Goal: Task Accomplishment & Management: Manage account settings

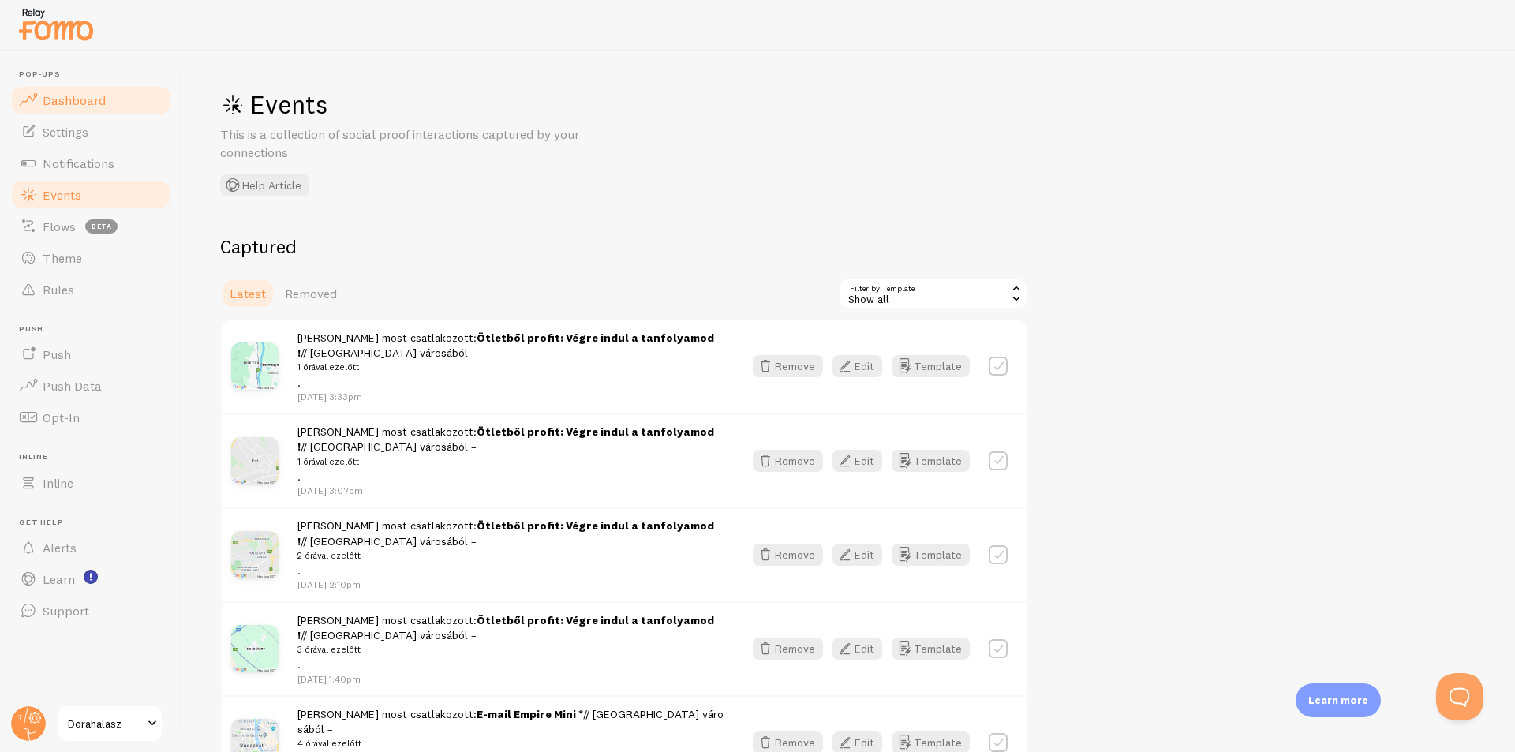
click at [99, 99] on span "Dashboard" at bounding box center [74, 100] width 63 height 16
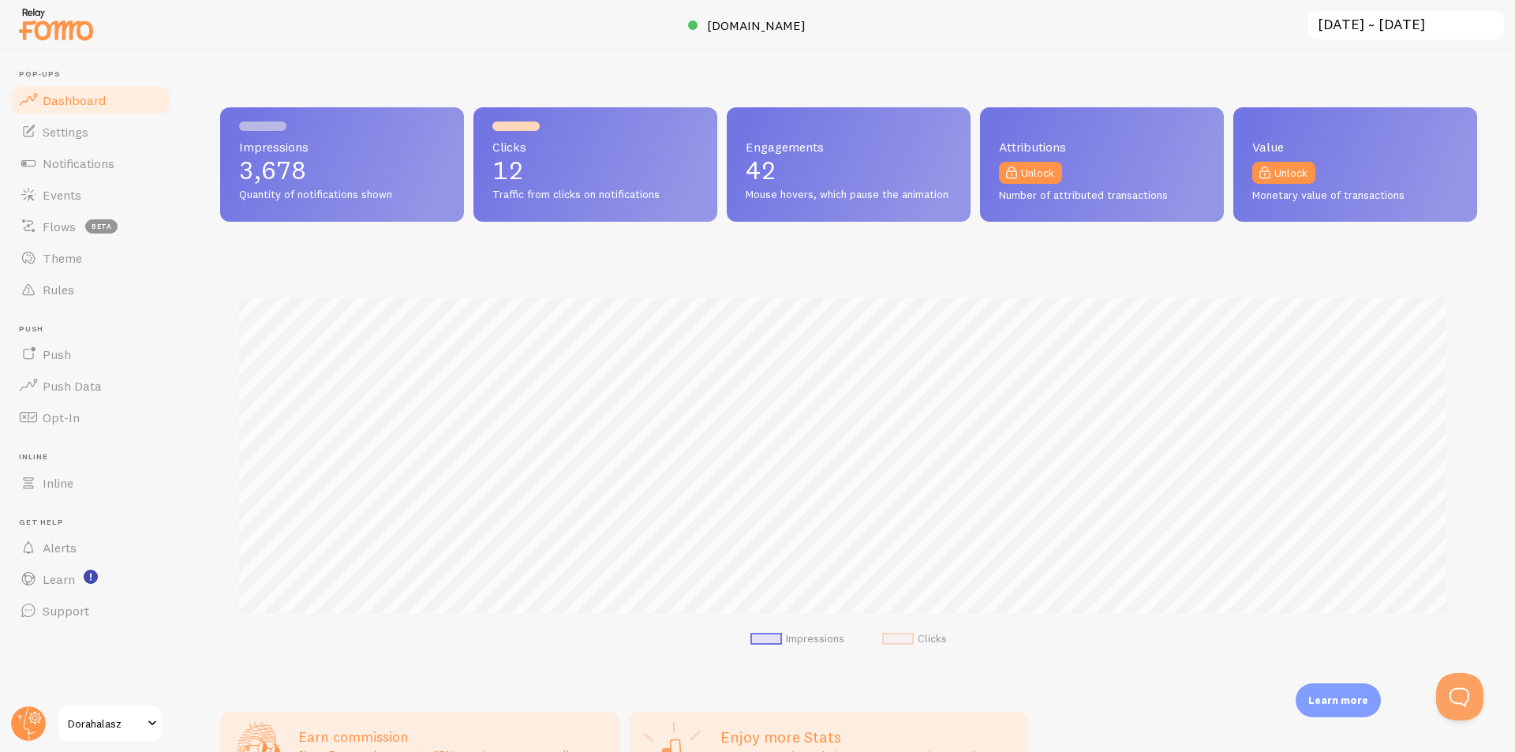
scroll to position [414, 1245]
click at [71, 200] on span "Events" at bounding box center [62, 195] width 39 height 16
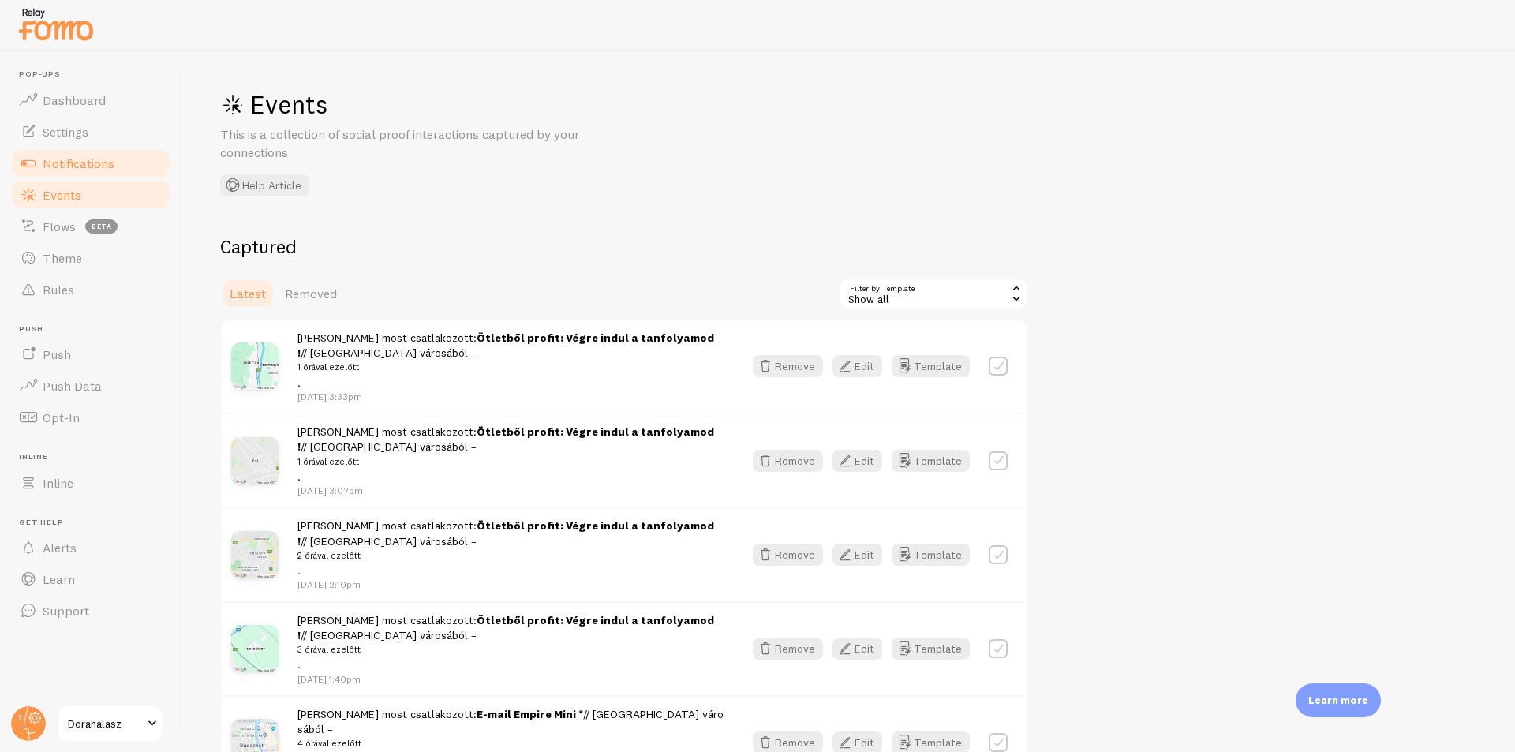
click at [92, 163] on span "Notifications" at bounding box center [79, 163] width 72 height 16
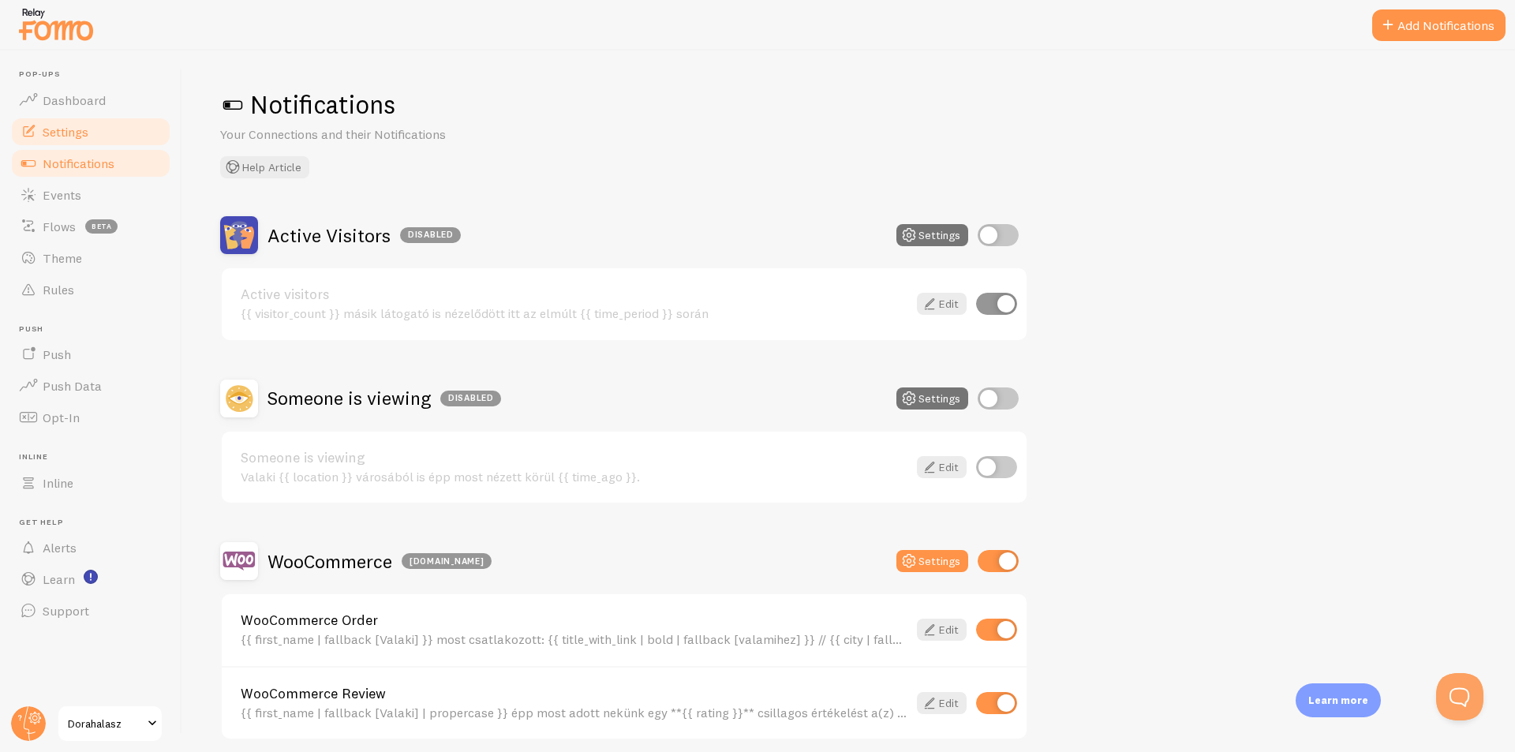
click at [79, 135] on span "Settings" at bounding box center [66, 132] width 46 height 16
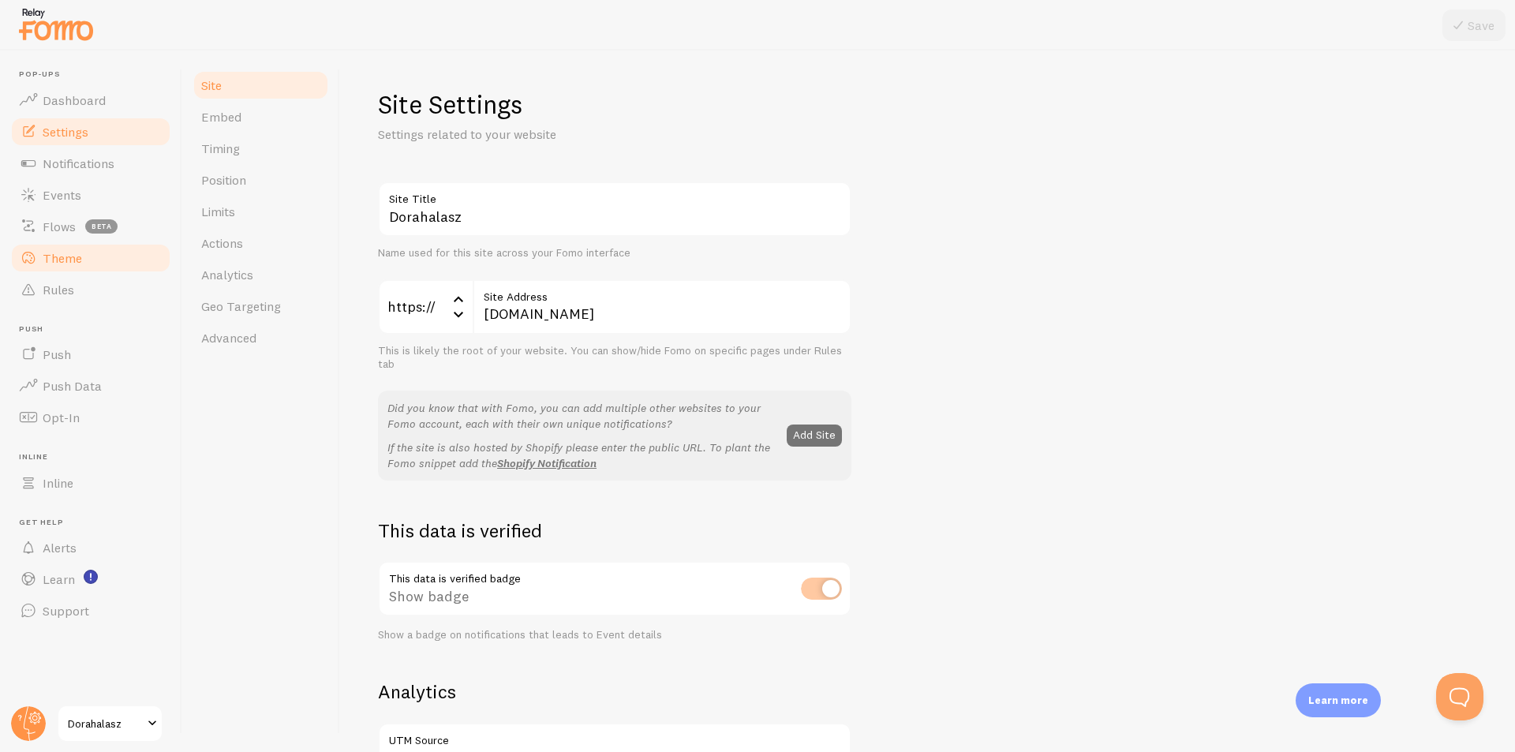
click at [80, 249] on link "Theme" at bounding box center [90, 258] width 163 height 32
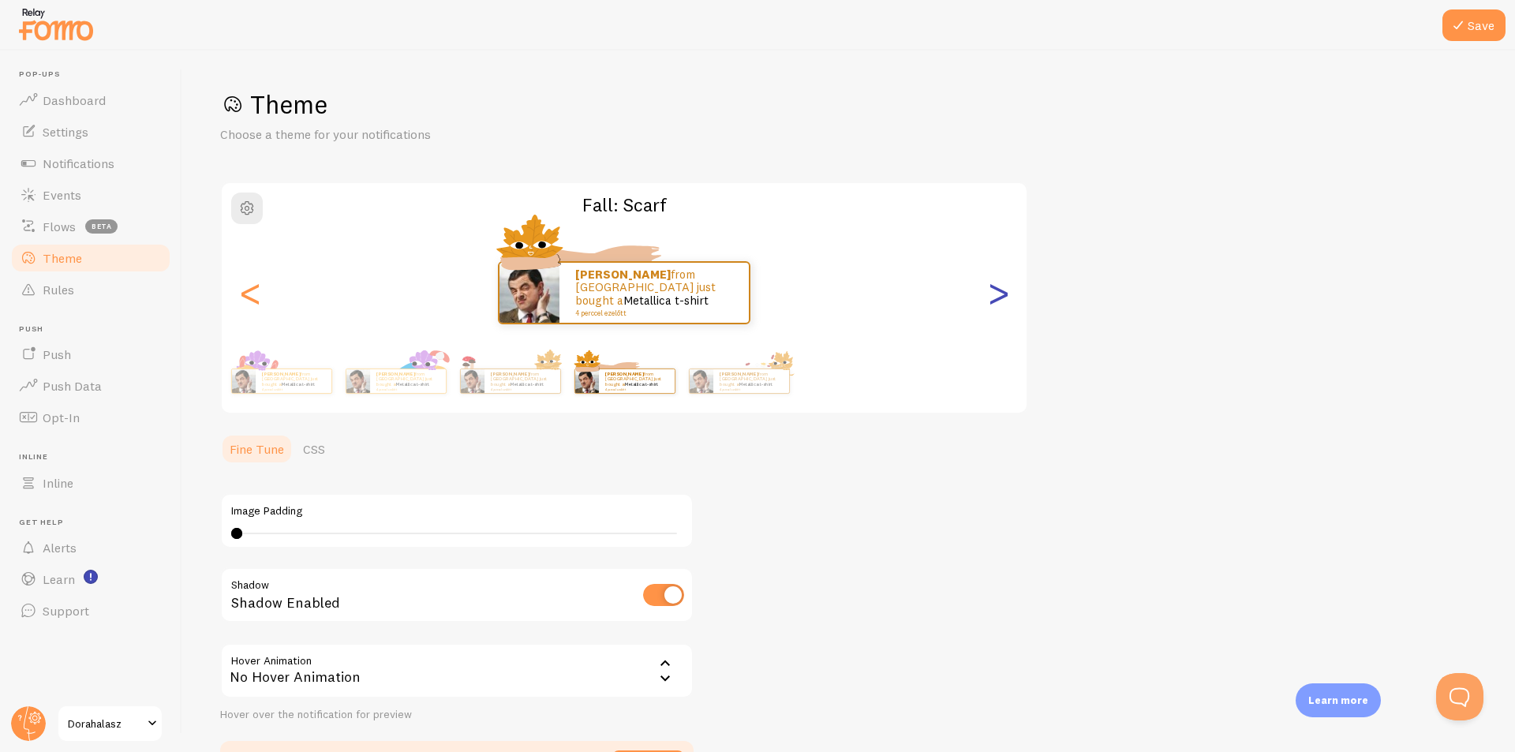
click at [999, 305] on div ">" at bounding box center [998, 293] width 19 height 114
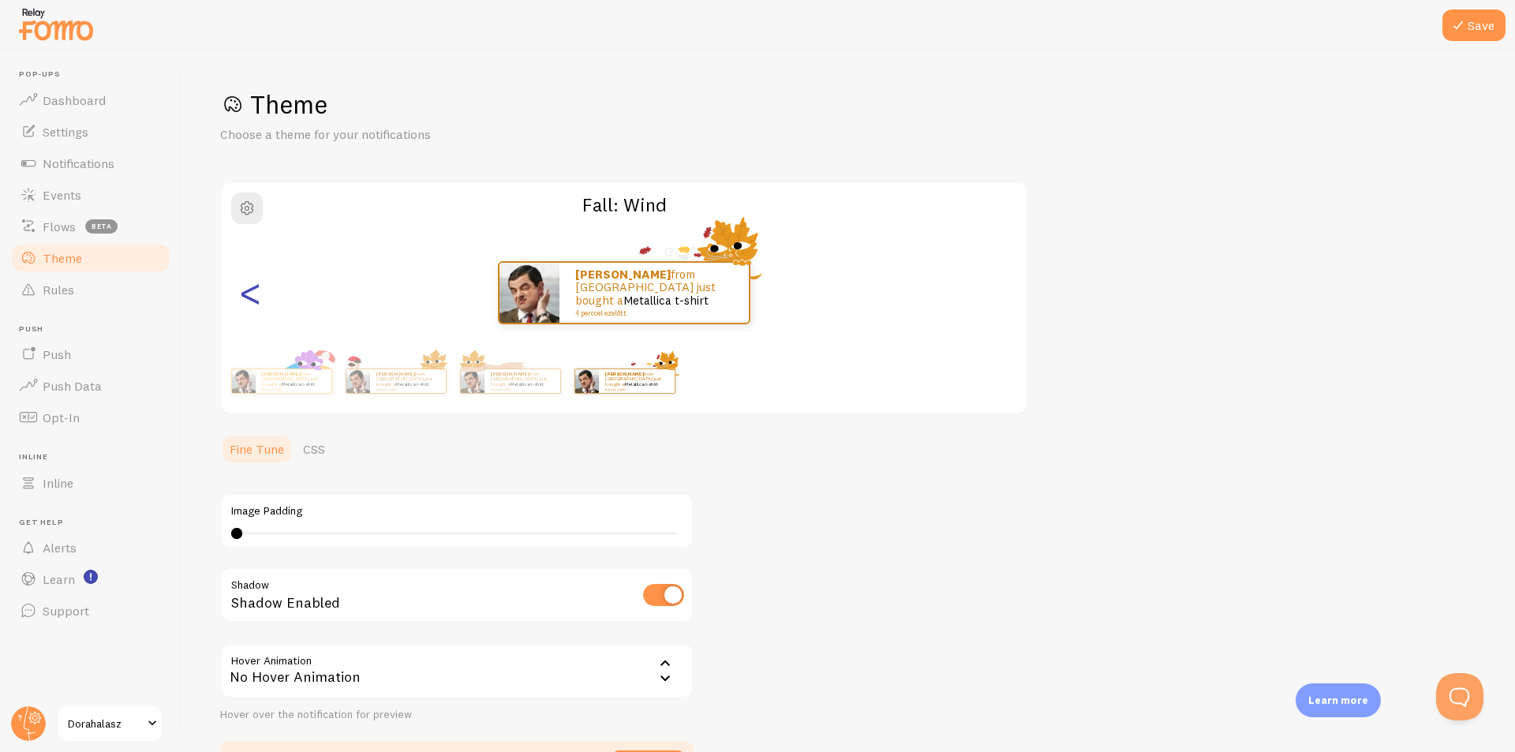
click at [260, 287] on div "<" at bounding box center [250, 293] width 19 height 114
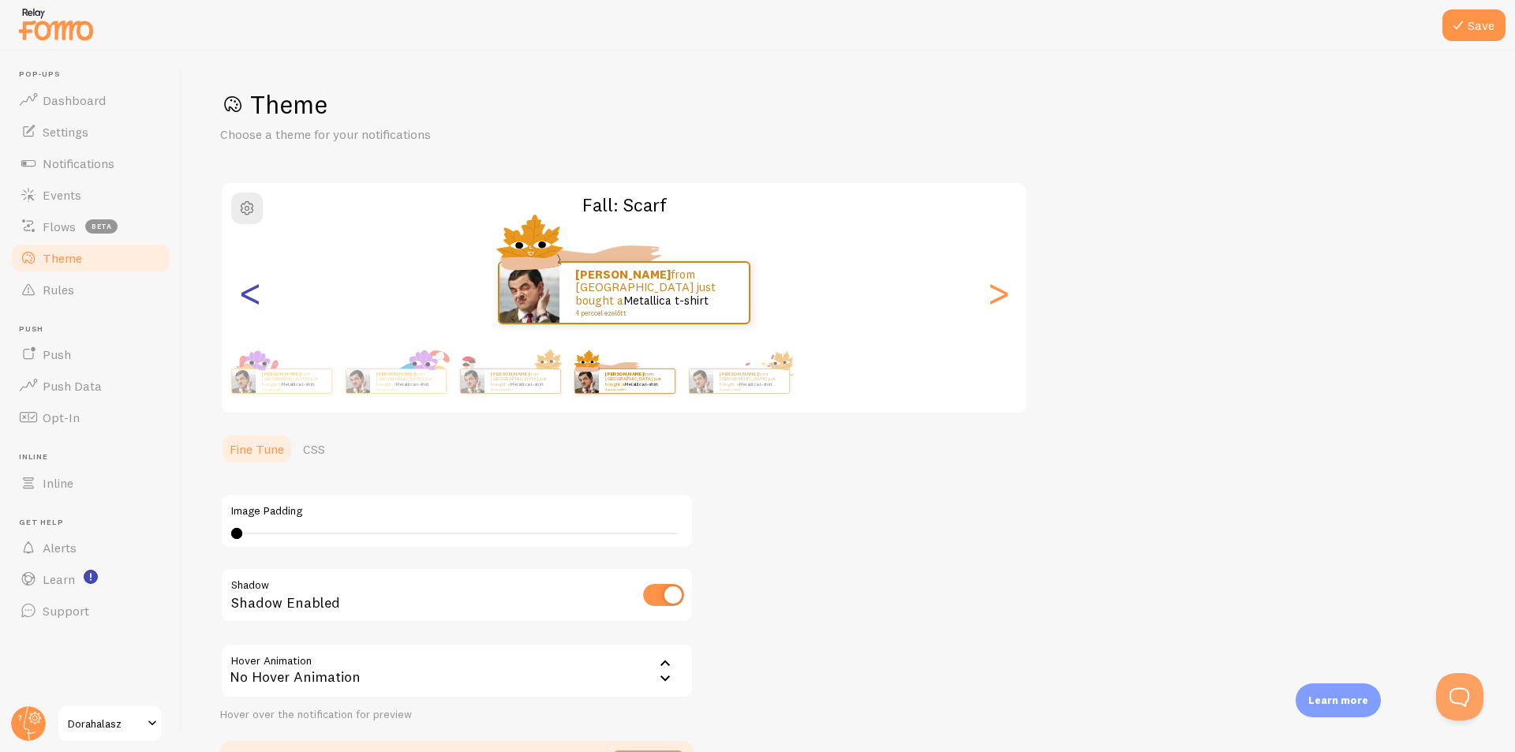
click at [260, 287] on div "<" at bounding box center [250, 293] width 19 height 114
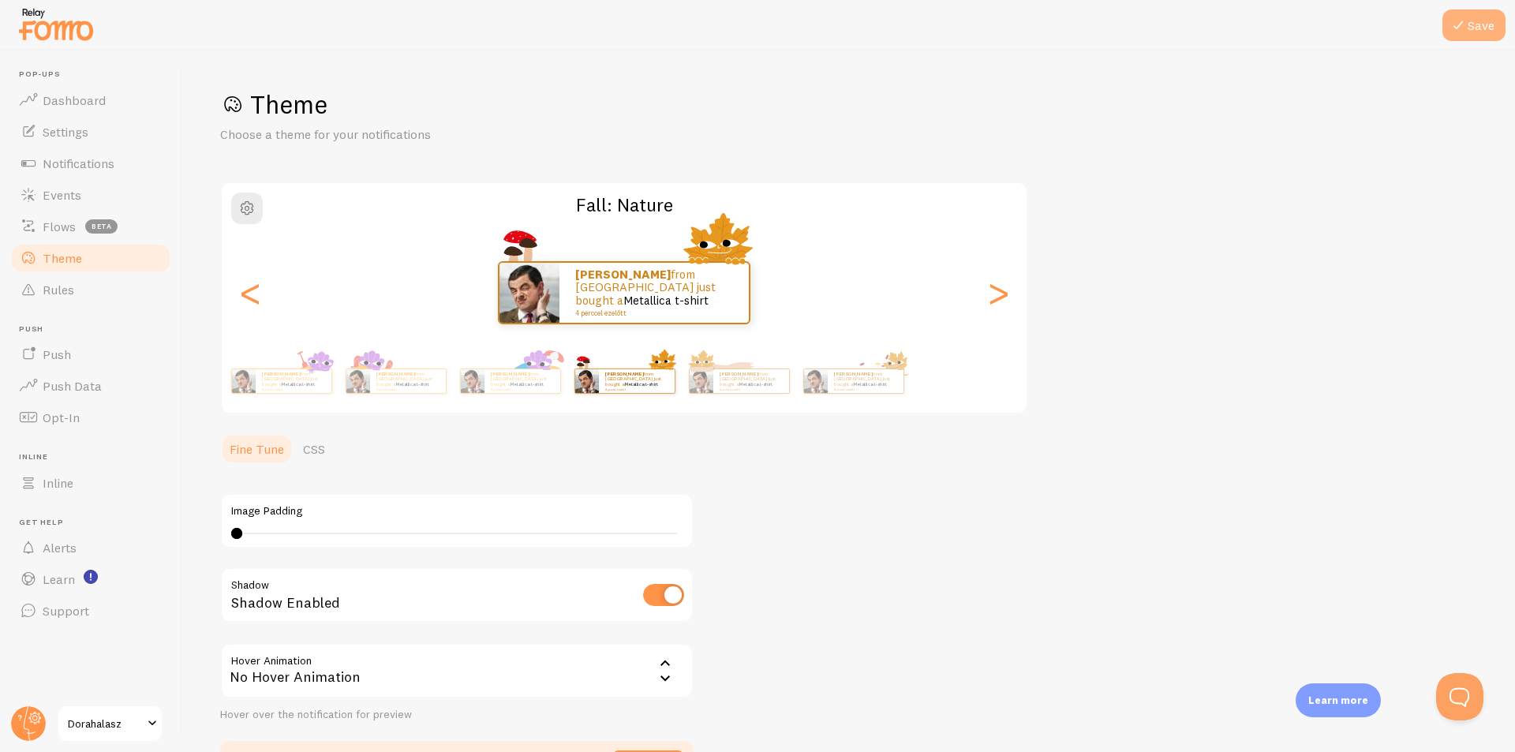
click at [1481, 32] on button "Save" at bounding box center [1473, 25] width 63 height 32
click at [862, 390] on div "Dora from Hungary just bought a Metallica t-shirt 4 perccel ezelőtt" at bounding box center [866, 381] width 76 height 24
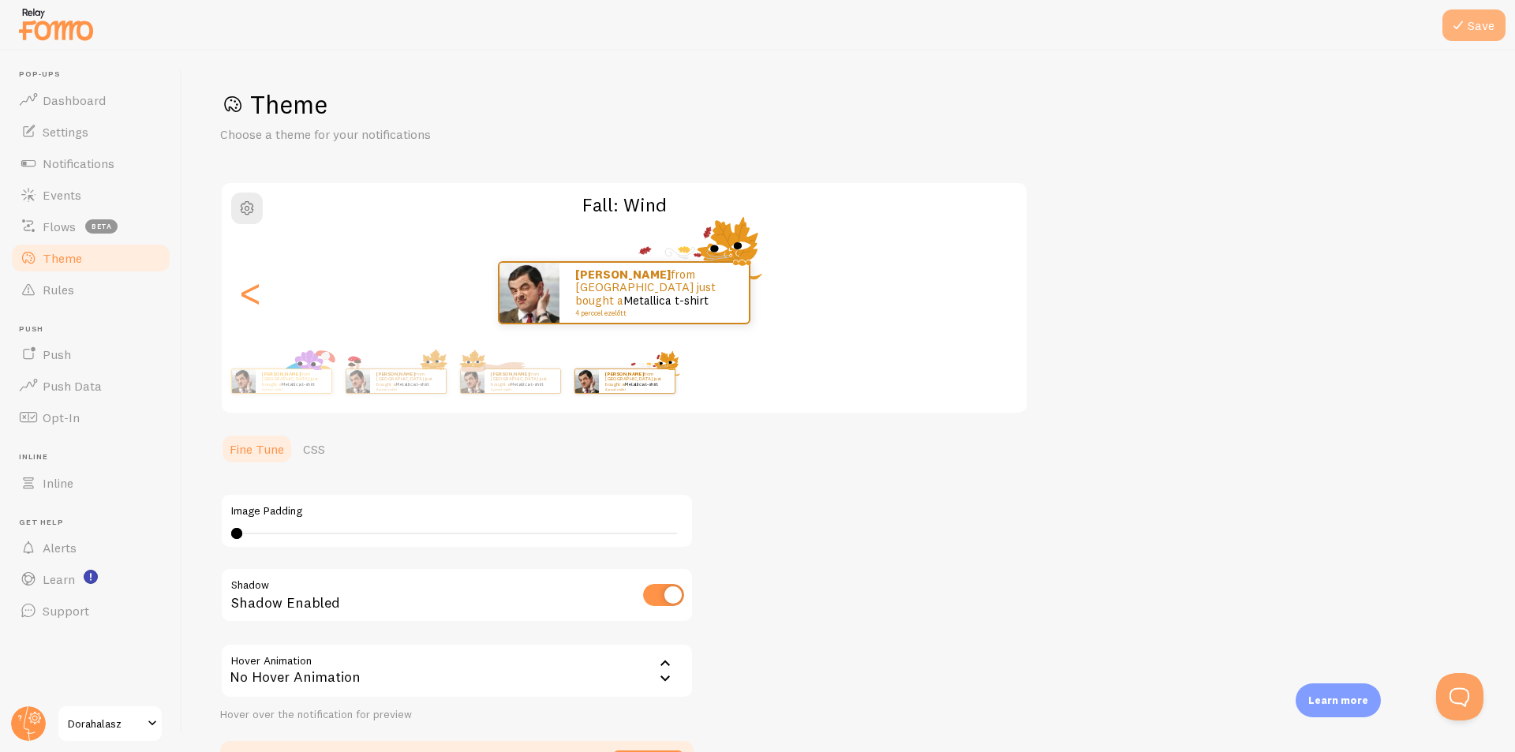
click at [1487, 17] on button "Save" at bounding box center [1473, 25] width 63 height 32
click at [115, 97] on link "Dashboard" at bounding box center [90, 100] width 163 height 32
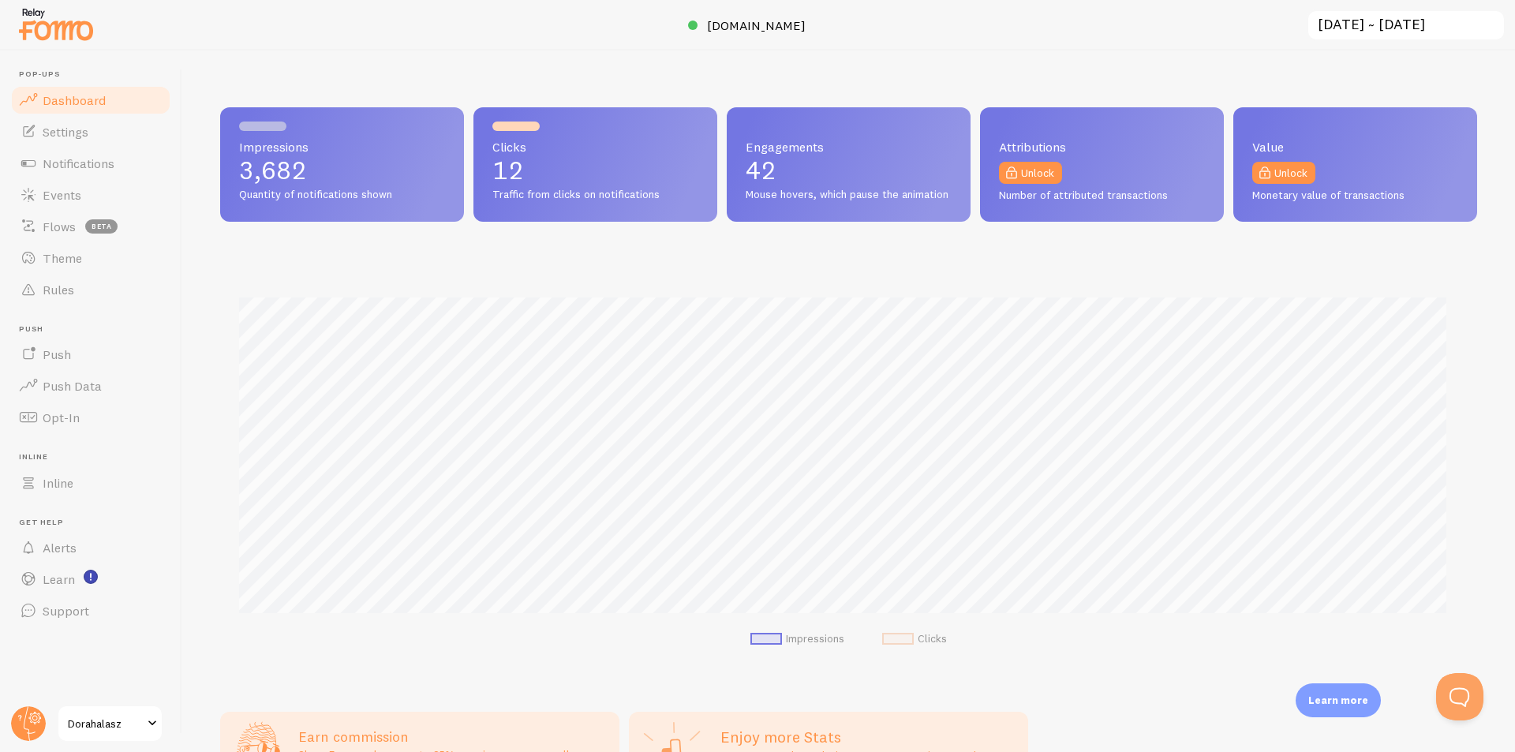
scroll to position [414, 1245]
click at [73, 129] on span "Settings" at bounding box center [66, 132] width 46 height 16
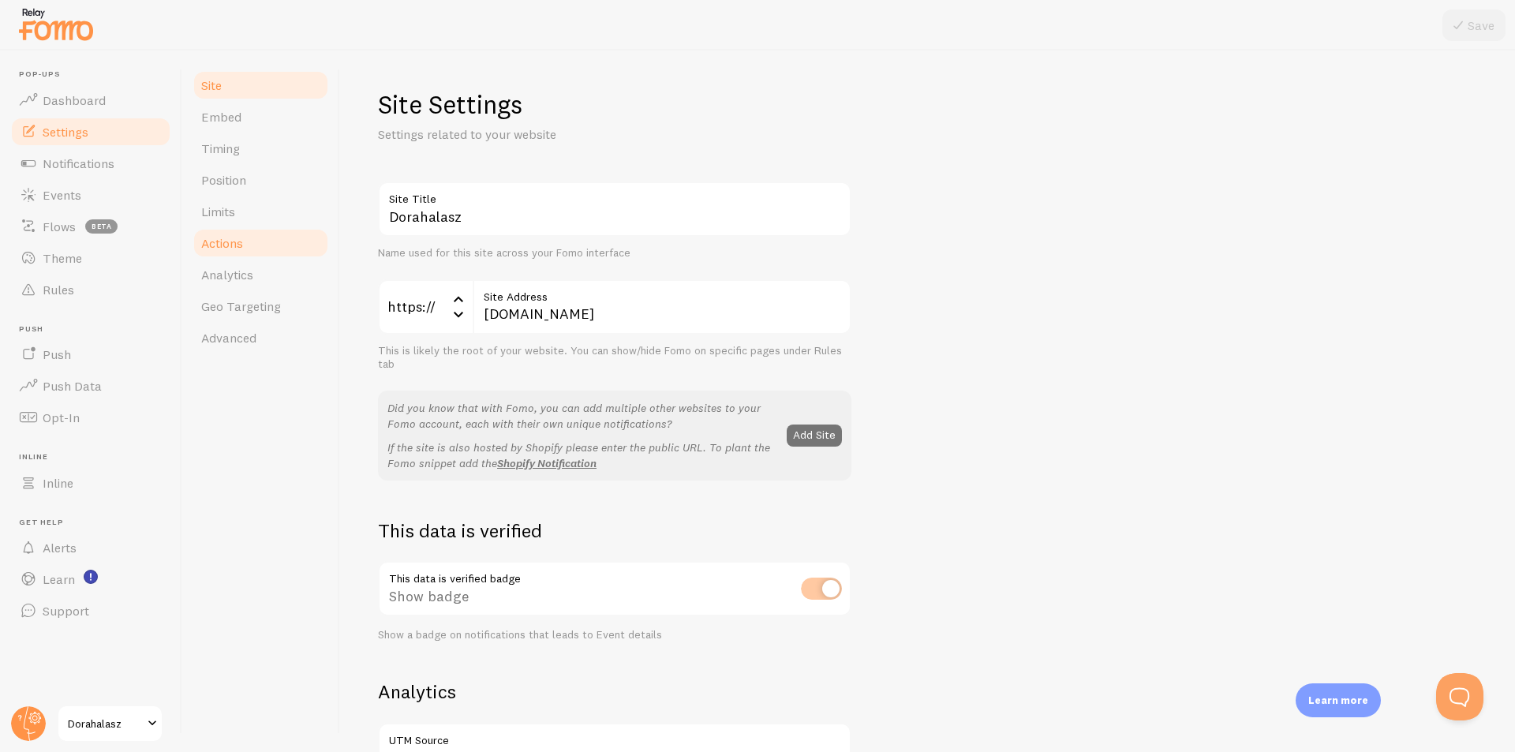
click at [240, 237] on span "Actions" at bounding box center [222, 243] width 42 height 16
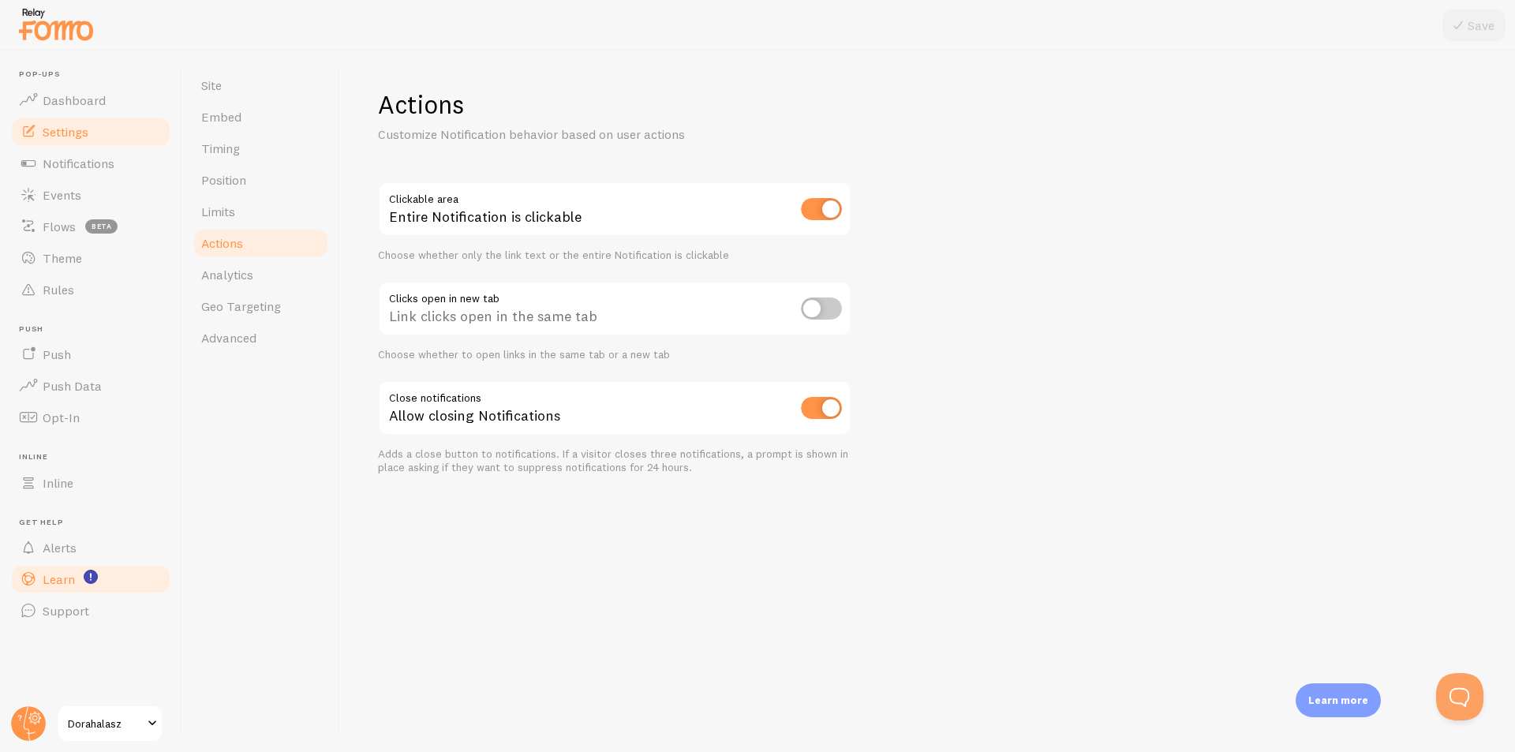
drag, startPoint x: 53, startPoint y: 525, endPoint x: 55, endPoint y: 566, distance: 41.1
click at [55, 566] on ul "Pop-ups Dashboard Settings Notifications Events Flows beta Theme Rules Push Pus…" at bounding box center [90, 347] width 163 height 557
click at [54, 555] on link "Alerts" at bounding box center [90, 548] width 163 height 32
